Goal: Entertainment & Leisure: Consume media (video, audio)

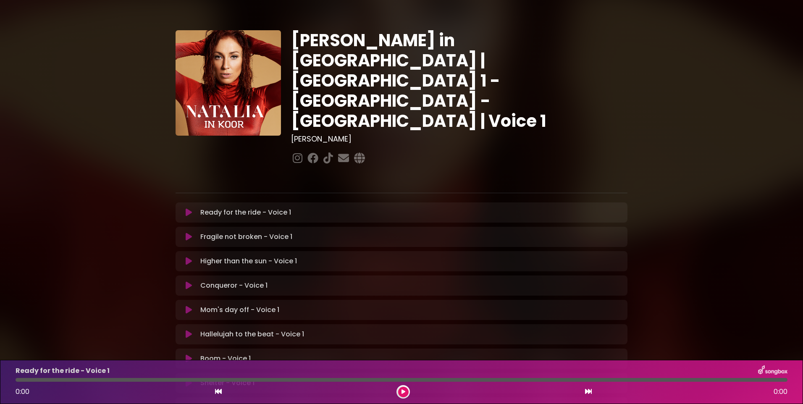
scroll to position [153, 0]
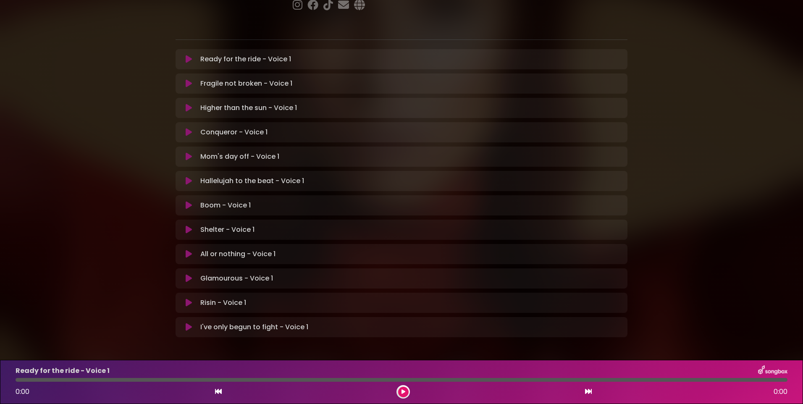
click at [188, 299] on icon at bounding box center [189, 303] width 6 height 8
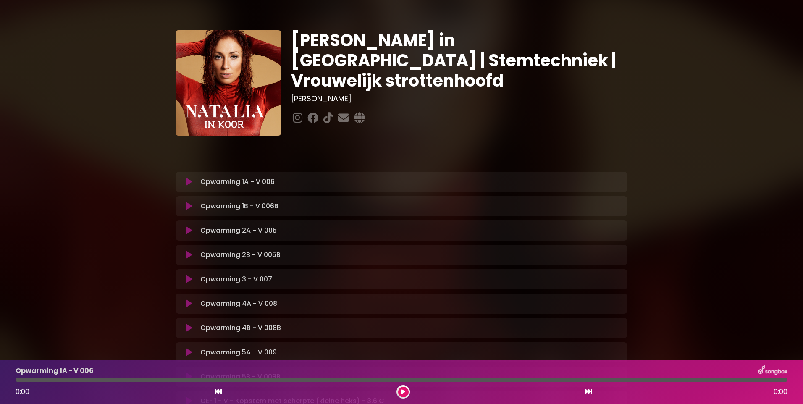
scroll to position [168, 0]
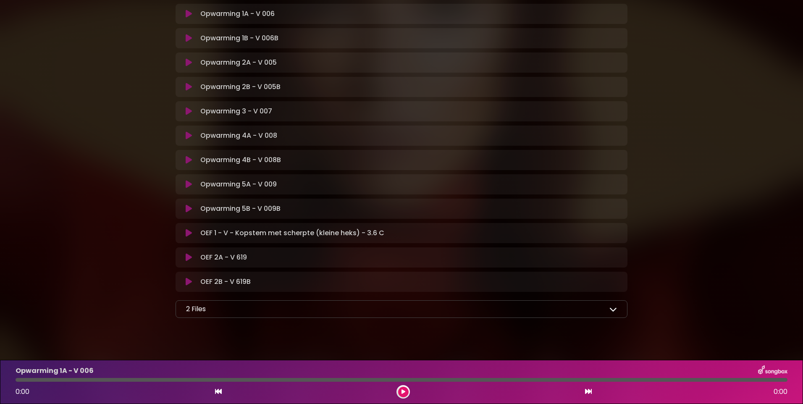
click at [189, 256] on icon at bounding box center [189, 257] width 6 height 8
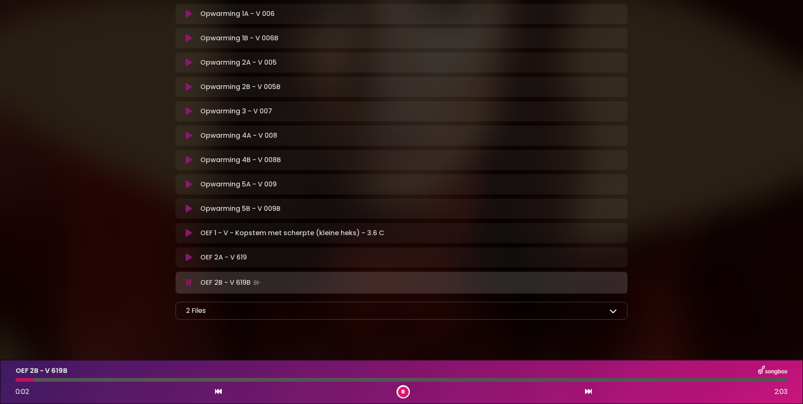
scroll to position [0, 0]
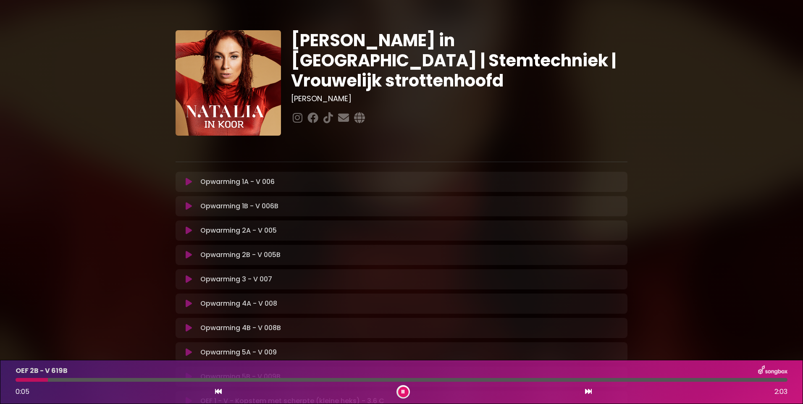
click at [188, 230] on icon at bounding box center [189, 230] width 6 height 8
